Goal: Task Accomplishment & Management: Manage account settings

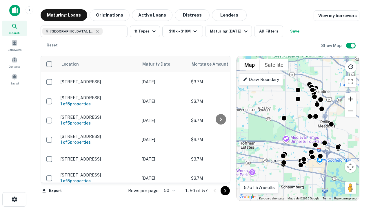
click at [351, 99] on button "Zoom in" at bounding box center [351, 99] width 12 height 12
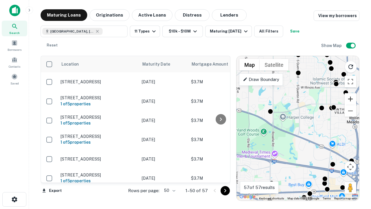
click at [351, 99] on button "Zoom in" at bounding box center [351, 99] width 12 height 12
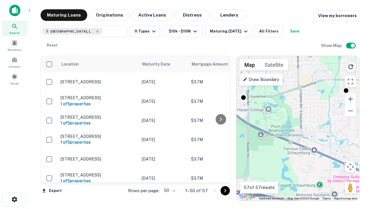
click at [351, 66] on icon "Reload search area" at bounding box center [350, 66] width 7 height 7
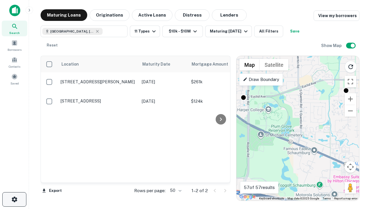
click at [14, 199] on icon "button" at bounding box center [14, 199] width 7 height 7
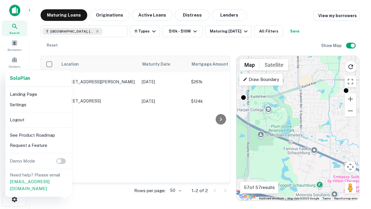
click at [38, 119] on li "Logout" at bounding box center [39, 120] width 62 height 10
